Goal: Navigation & Orientation: Find specific page/section

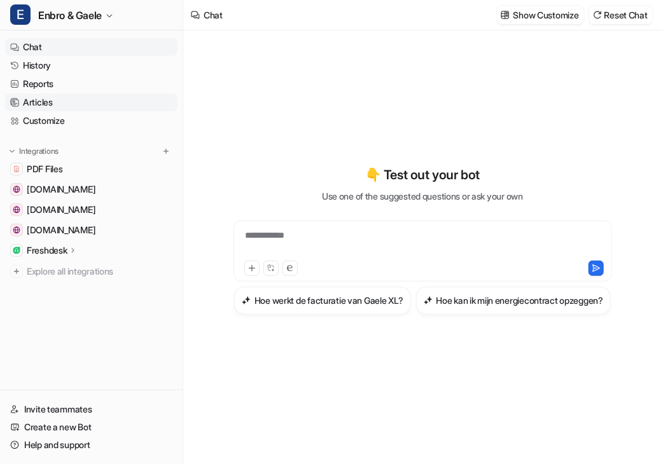
click at [48, 107] on link "Articles" at bounding box center [91, 102] width 172 height 18
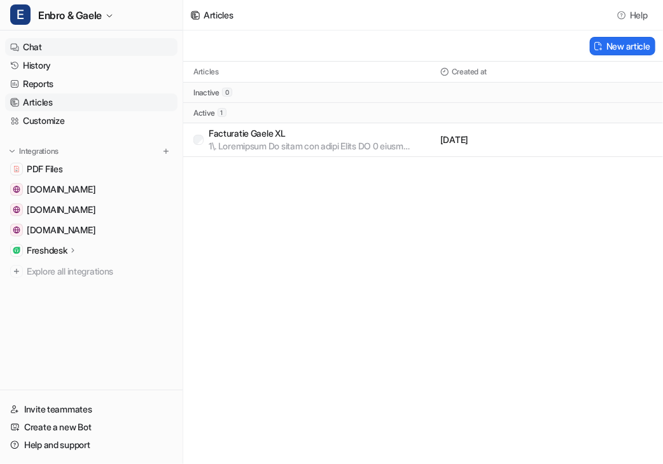
click at [57, 50] on link "Chat" at bounding box center [91, 47] width 172 height 18
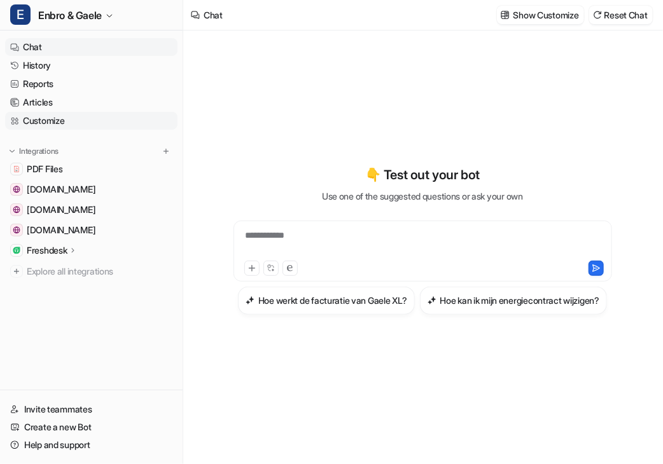
click at [68, 118] on link "Customize" at bounding box center [91, 121] width 172 height 18
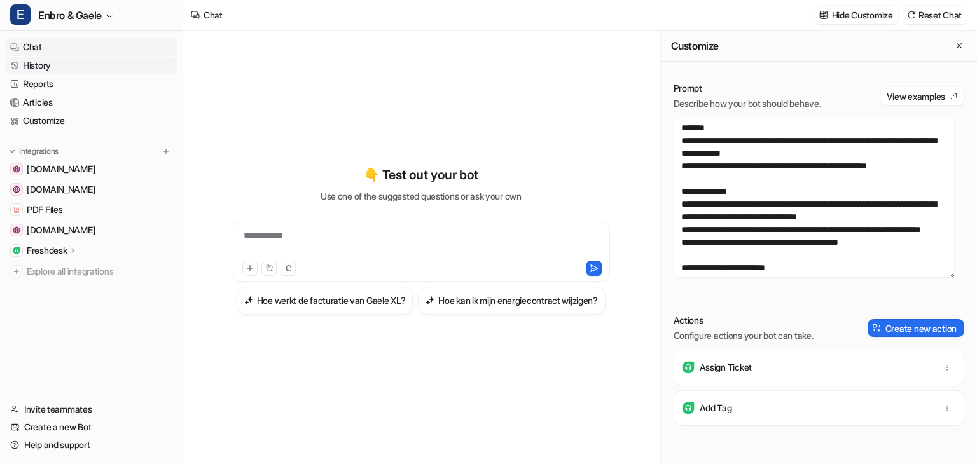
click at [55, 70] on link "History" at bounding box center [91, 66] width 172 height 18
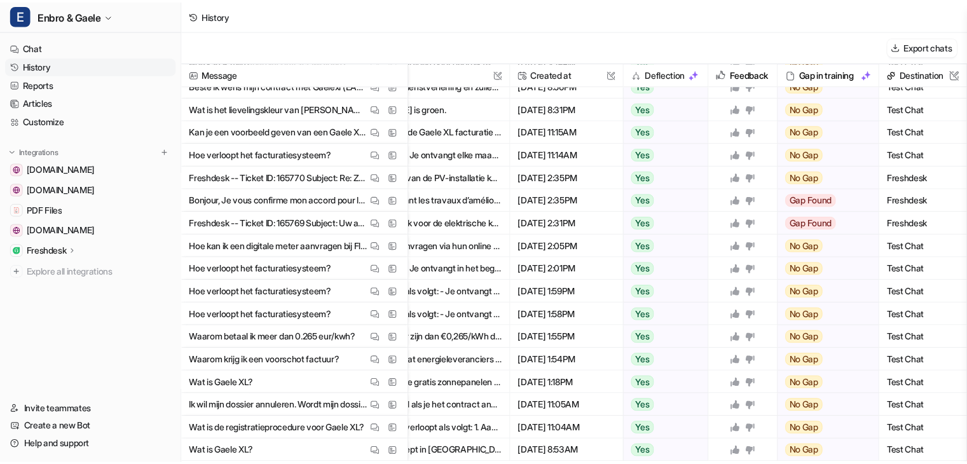
scroll to position [44, 170]
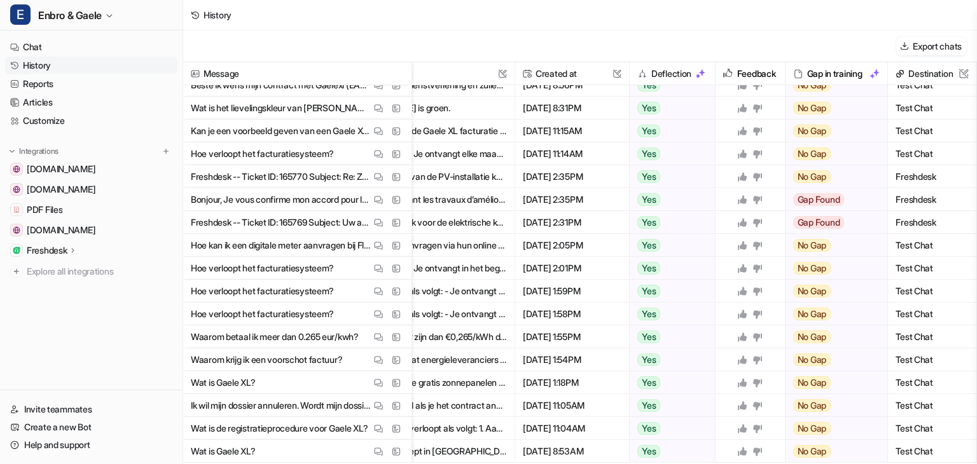
click at [89, 254] on div "Freshdesk" at bounding box center [91, 251] width 172 height 18
click at [76, 265] on link "Overview" at bounding box center [97, 269] width 159 height 18
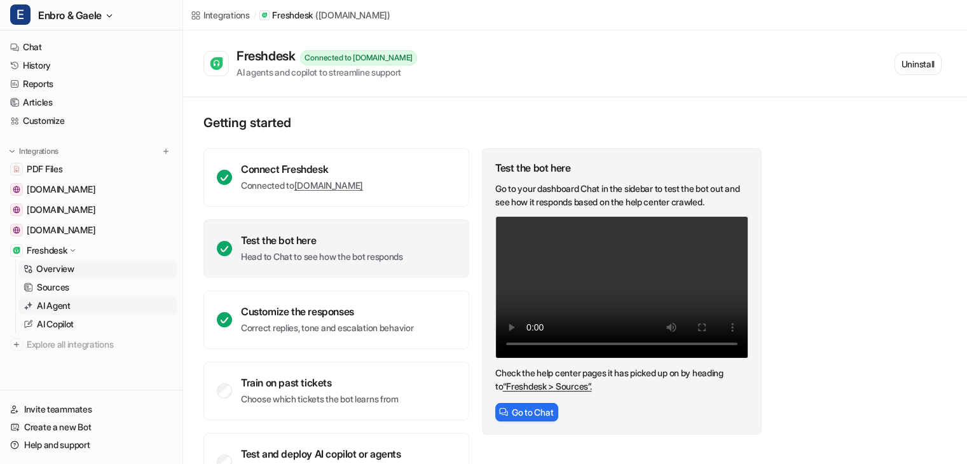
click at [64, 305] on p "AI Agent" at bounding box center [54, 305] width 34 height 13
